Goal: Transaction & Acquisition: Purchase product/service

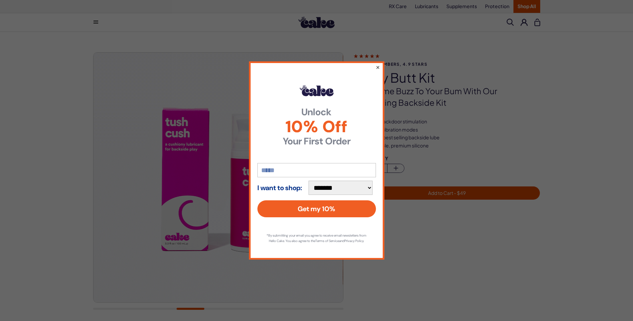
click at [377, 63] on button "×" at bounding box center [377, 67] width 4 height 8
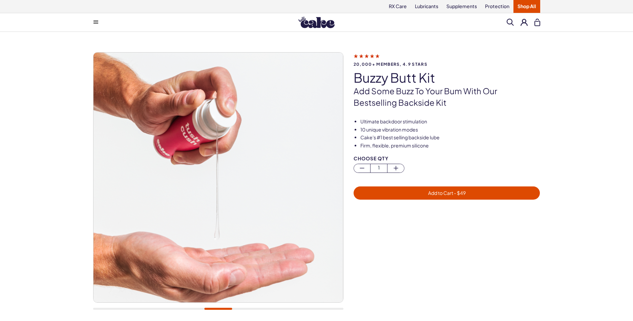
click at [525, 8] on link "Shop All" at bounding box center [526, 6] width 27 height 13
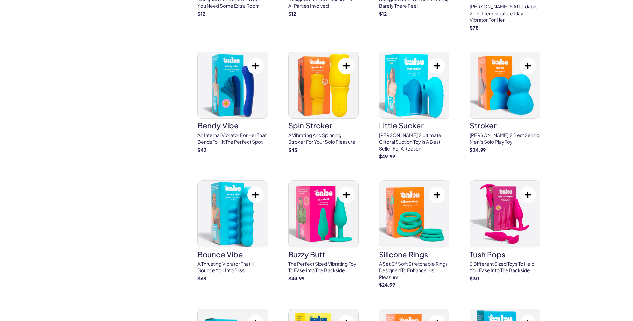
scroll to position [1519, 0]
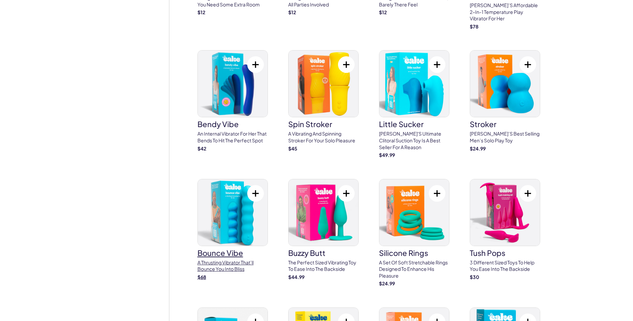
click at [263, 230] on img at bounding box center [233, 212] width 70 height 66
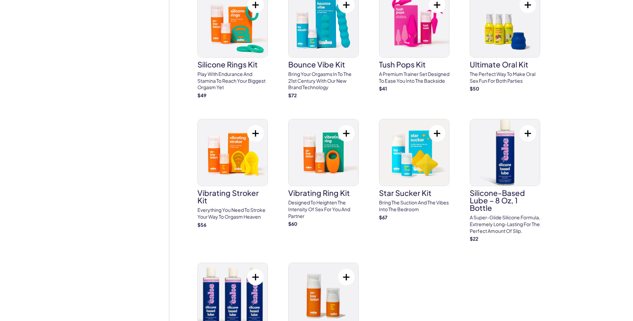
scroll to position [2521, 0]
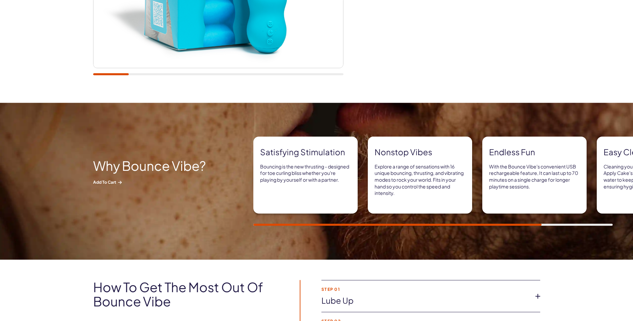
scroll to position [276, 0]
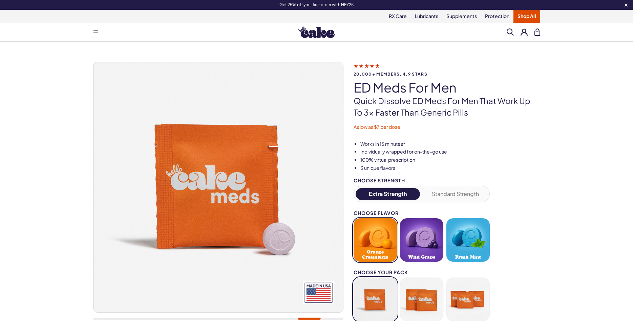
click at [519, 18] on link "Shop All" at bounding box center [526, 16] width 27 height 13
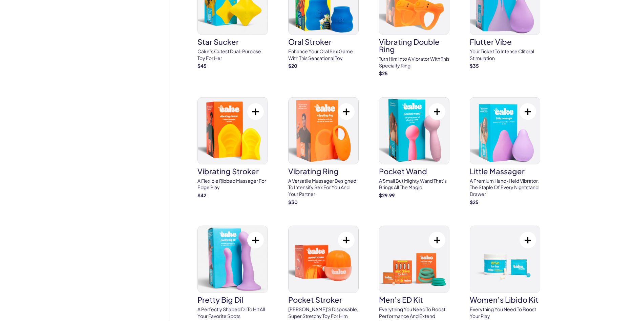
scroll to position [1865, 0]
